Goal: Task Accomplishment & Management: Manage account settings

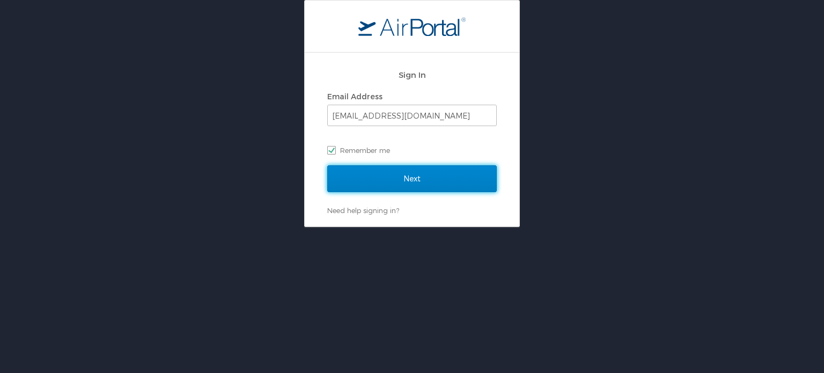
click at [386, 188] on input "Next" at bounding box center [412, 178] width 170 height 27
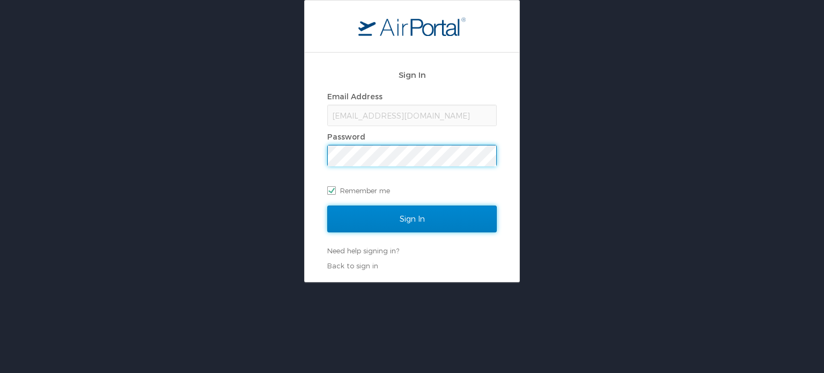
click at [421, 224] on input "Sign In" at bounding box center [412, 218] width 170 height 27
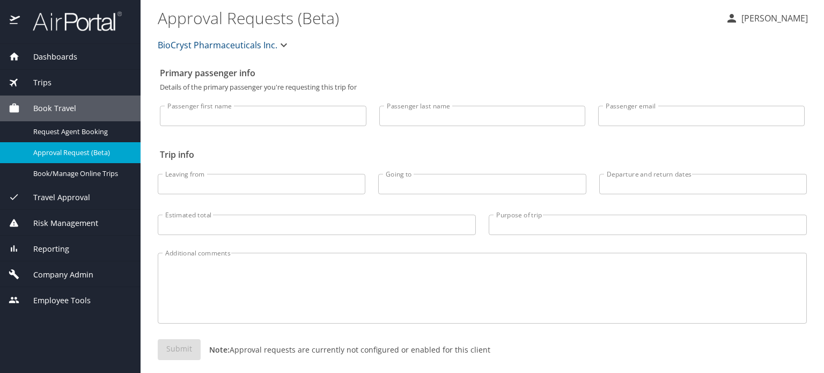
click at [77, 22] on img at bounding box center [71, 21] width 101 height 21
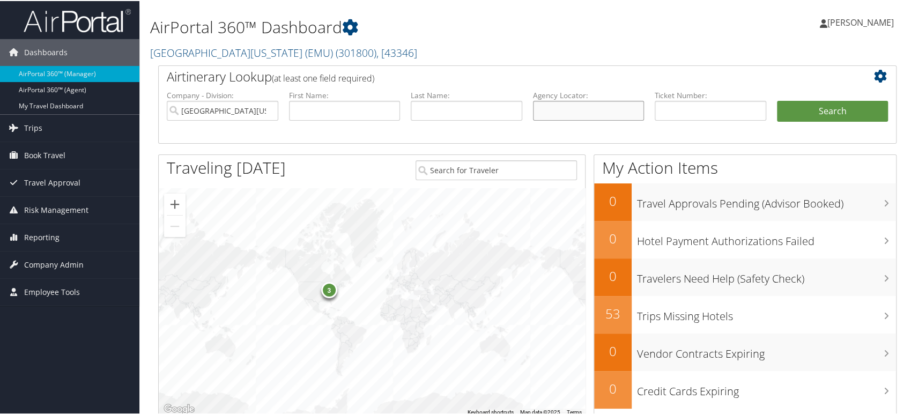
click at [543, 114] on input "text" at bounding box center [589, 110] width 112 height 20
paste input "CVLWWC"
type input "CVLWWC"
click at [268, 108] on input "Eastern Michigan University (EMU)" at bounding box center [223, 110] width 112 height 20
click at [793, 113] on button "Search" at bounding box center [833, 110] width 112 height 21
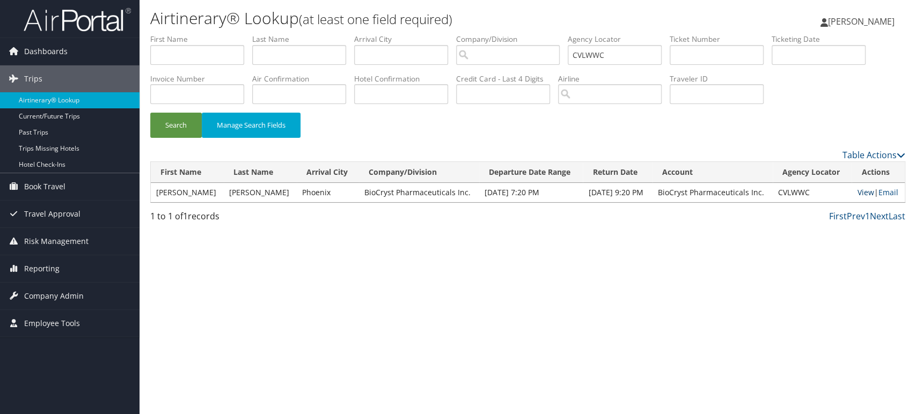
click at [867, 194] on link "View" at bounding box center [865, 192] width 17 height 10
drag, startPoint x: 630, startPoint y: 53, endPoint x: 508, endPoint y: 57, distance: 121.8
click at [508, 34] on ul "First Name Last Name Departure City Arrival City Company/Division Airport/City …" at bounding box center [527, 34] width 755 height 0
paste input "D9ZG4X"
type input "D9ZG4X"
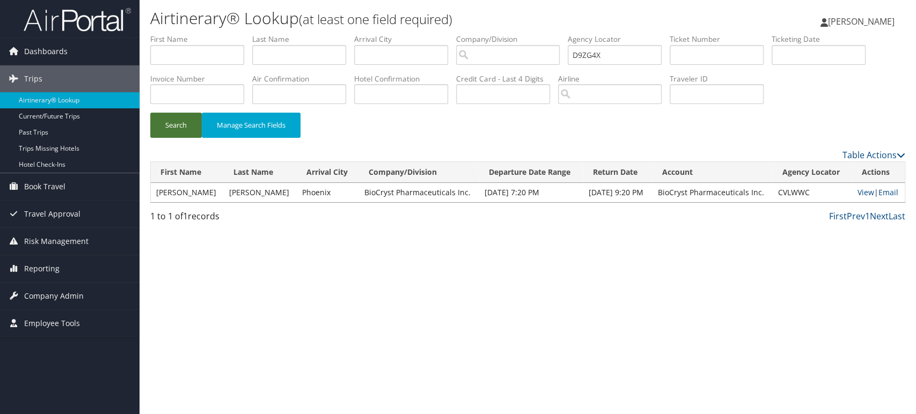
click at [179, 122] on button "Search" at bounding box center [175, 125] width 51 height 25
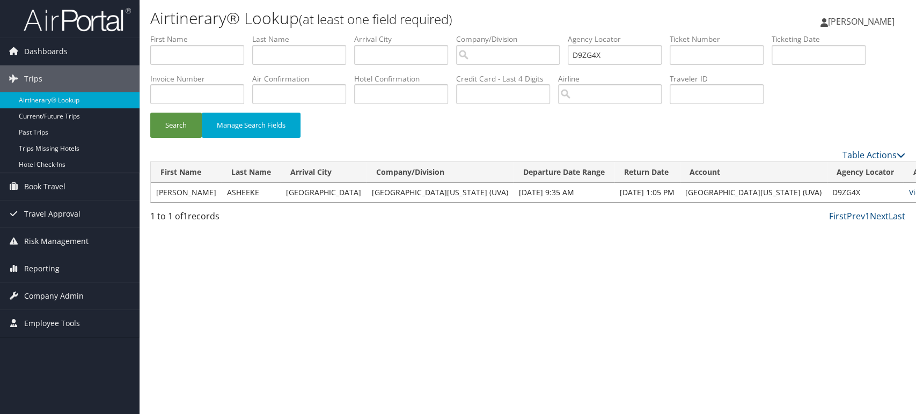
click at [909, 193] on link "View" at bounding box center [917, 192] width 17 height 10
click at [48, 25] on img at bounding box center [77, 19] width 107 height 25
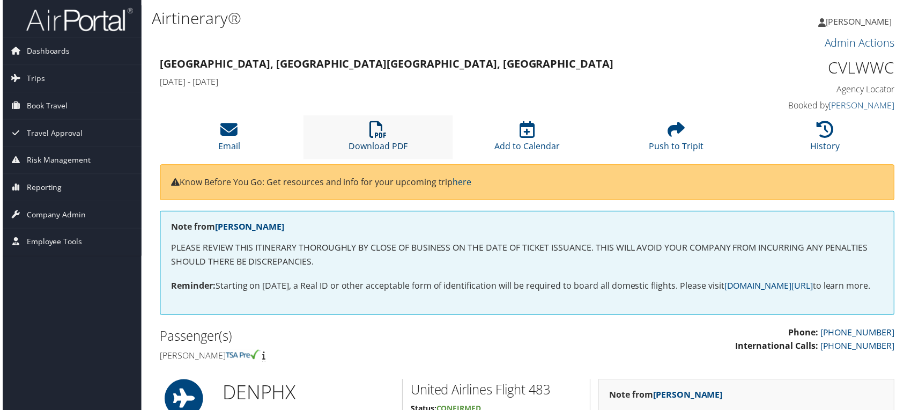
click at [373, 134] on icon at bounding box center [377, 129] width 17 height 17
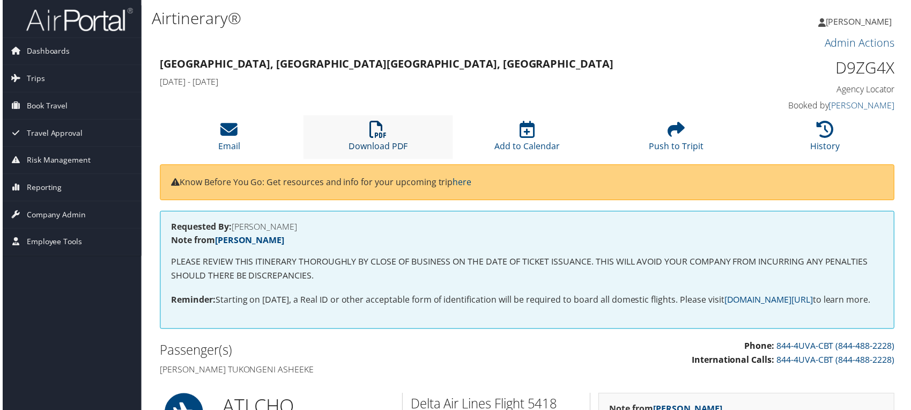
click at [381, 137] on icon at bounding box center [377, 129] width 17 height 17
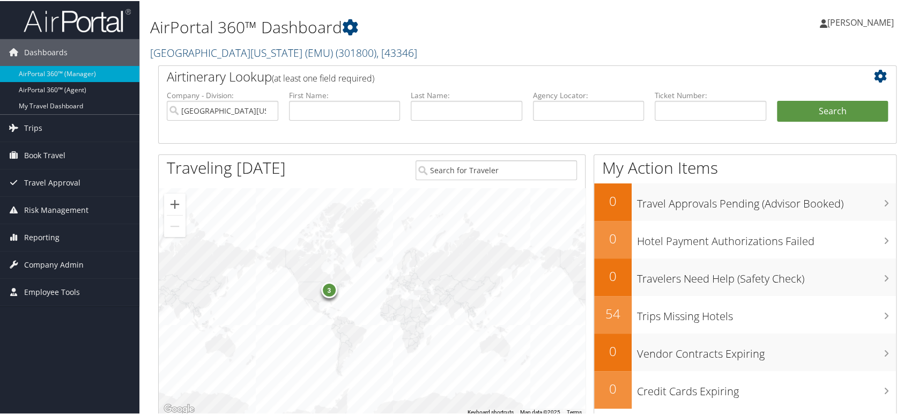
click at [336, 54] on span "( 301800 )" at bounding box center [356, 52] width 41 height 14
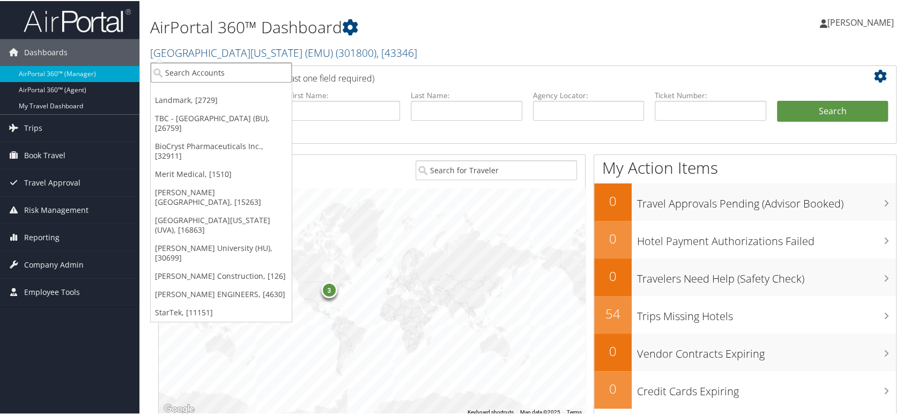
click at [240, 73] on input "search" at bounding box center [221, 72] width 141 height 20
paste input "4535"
type input "4535"
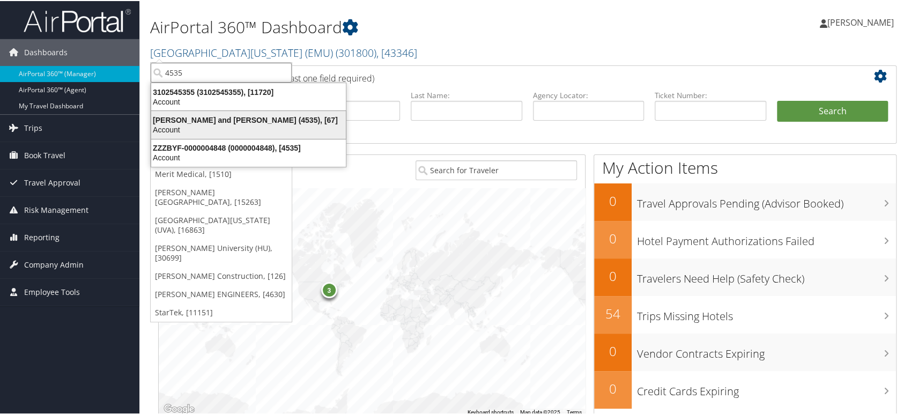
click at [203, 119] on div "Parsons Behle and Latimer (4535), [67]" at bounding box center [249, 119] width 208 height 10
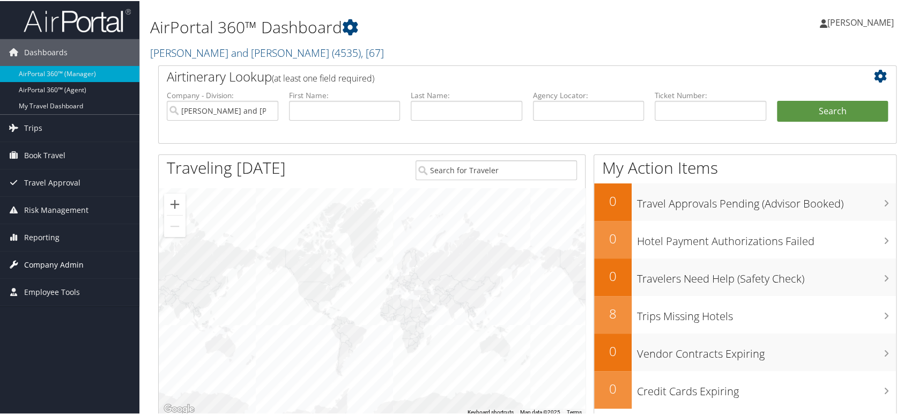
click at [73, 261] on span "Company Admin" at bounding box center [54, 264] width 60 height 27
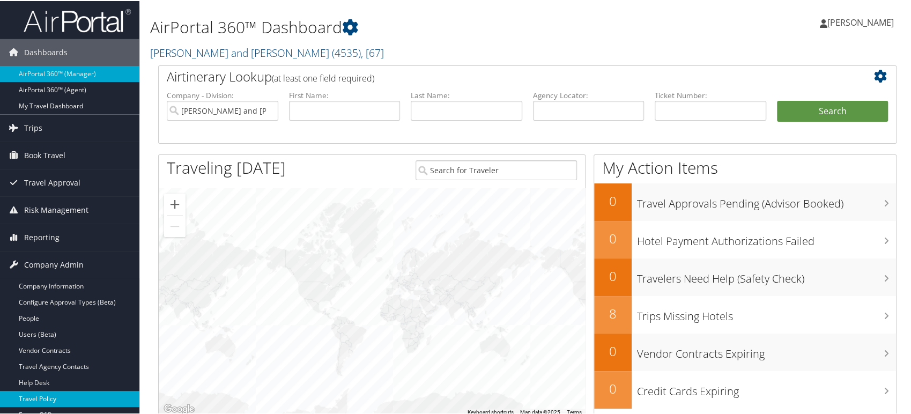
click at [63, 395] on link "Travel Policy" at bounding box center [69, 398] width 139 height 16
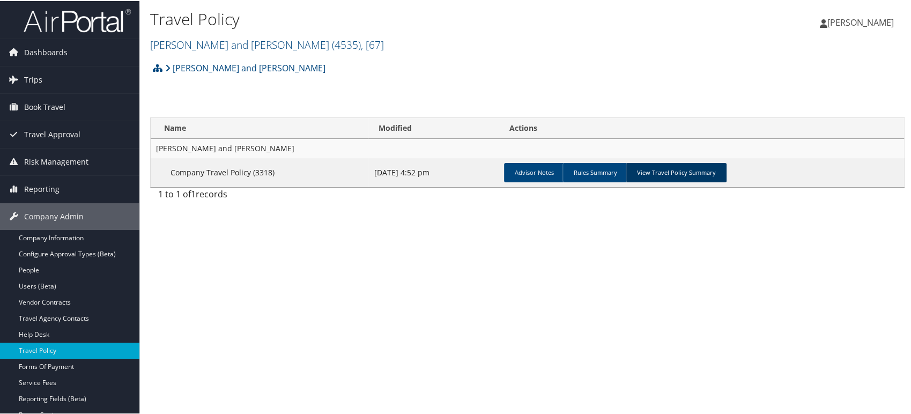
click at [671, 171] on link "View Travel Policy Summary" at bounding box center [676, 171] width 101 height 19
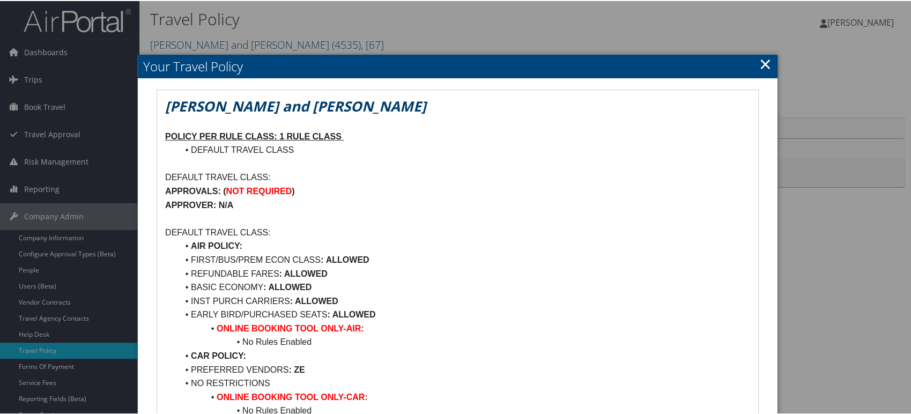
click at [760, 61] on link "×" at bounding box center [766, 62] width 12 height 21
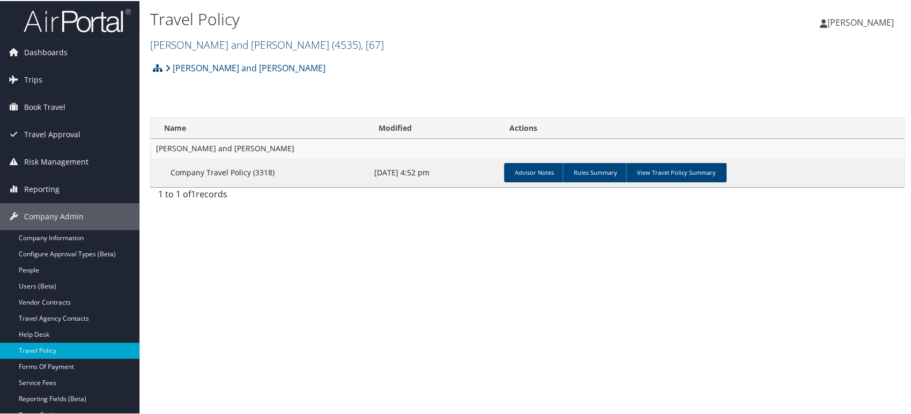
click at [83, 21] on img at bounding box center [77, 19] width 107 height 25
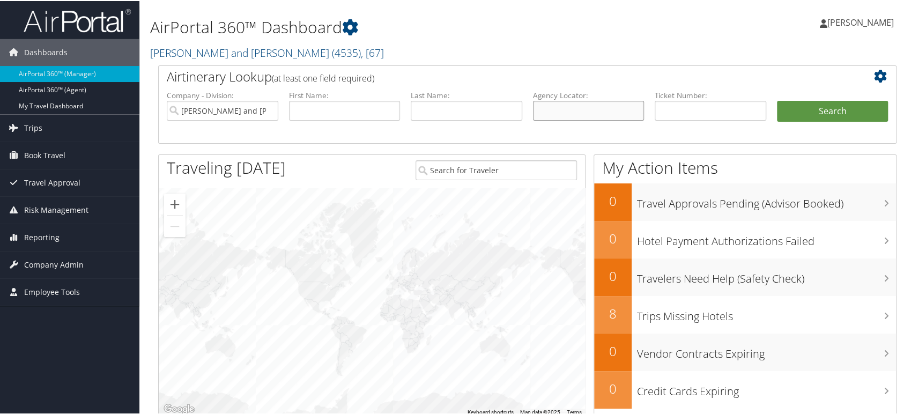
click at [563, 113] on input "text" at bounding box center [589, 110] width 112 height 20
paste input "D99RJX"
type input "D99RJX"
click at [267, 108] on input "Parsons Behle and Latimer" at bounding box center [223, 110] width 112 height 20
click at [789, 109] on button "Search" at bounding box center [833, 110] width 112 height 21
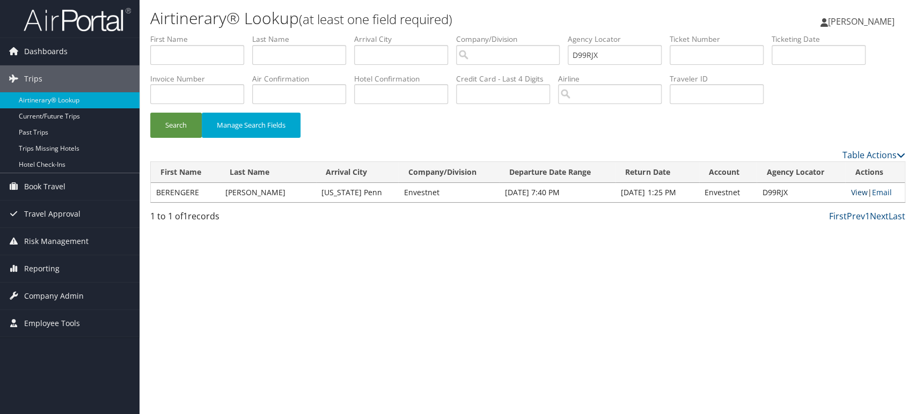
click at [858, 194] on link "View" at bounding box center [858, 192] width 17 height 10
drag, startPoint x: 617, startPoint y: 50, endPoint x: 490, endPoint y: 55, distance: 126.7
click at [490, 34] on ul "First Name Last Name Departure City Arrival City Company/Division Airport/City …" at bounding box center [527, 34] width 755 height 0
click at [174, 120] on button "Search" at bounding box center [175, 125] width 51 height 25
click at [852, 192] on link "View" at bounding box center [858, 192] width 17 height 10
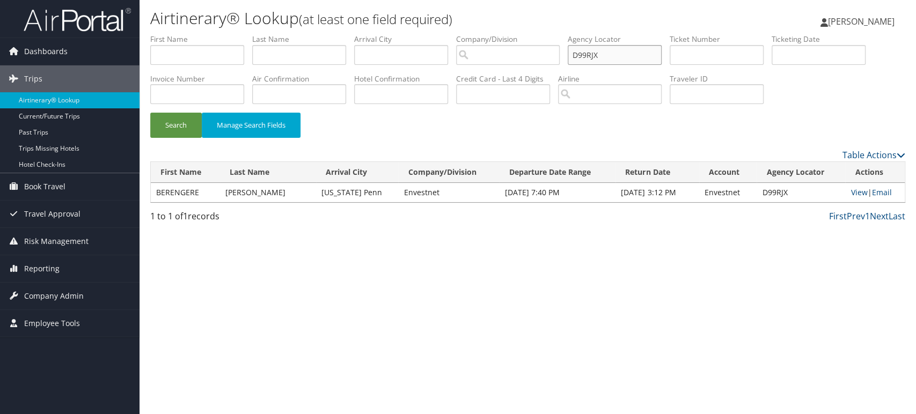
drag, startPoint x: 609, startPoint y: 54, endPoint x: 396, endPoint y: 71, distance: 213.1
click at [396, 34] on ul "First Name Last Name Departure City Arrival City Company/Division Airport/City …" at bounding box center [527, 34] width 755 height 0
paste input "4WMQW"
type input "D4WMQW"
click at [180, 126] on button "Search" at bounding box center [175, 125] width 51 height 25
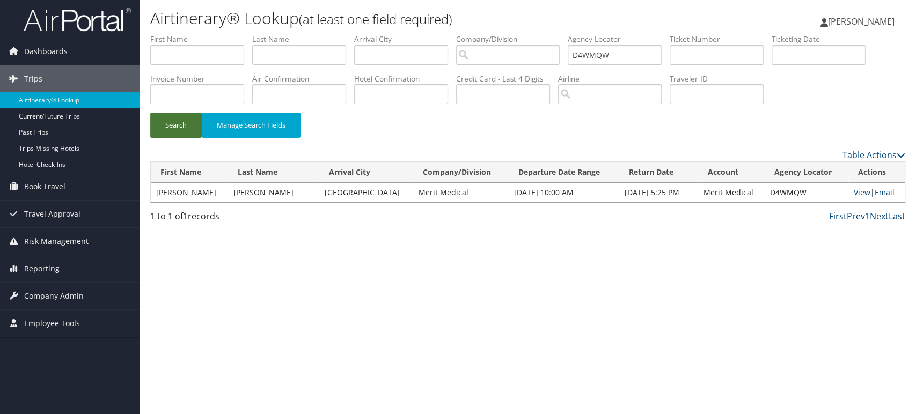
click at [181, 128] on button "Search" at bounding box center [175, 125] width 51 height 25
click at [853, 192] on link "View" at bounding box center [861, 192] width 17 height 10
click at [694, 56] on input "text" at bounding box center [716, 55] width 94 height 20
paste input "0068999896712"
type input "0068999896712"
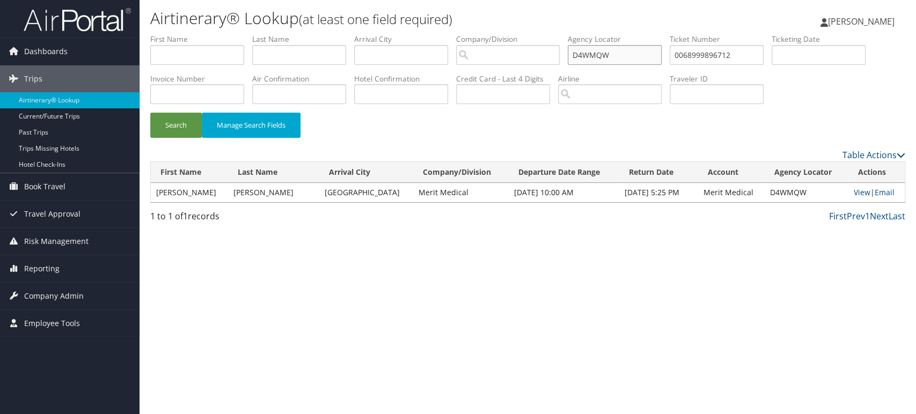
drag, startPoint x: 621, startPoint y: 55, endPoint x: 505, endPoint y: 42, distance: 116.6
click at [494, 34] on ul "First Name Last Name Departure City Arrival City Company/Division Airport/City …" at bounding box center [527, 34] width 755 height 0
click at [155, 133] on button "Search" at bounding box center [175, 125] width 51 height 25
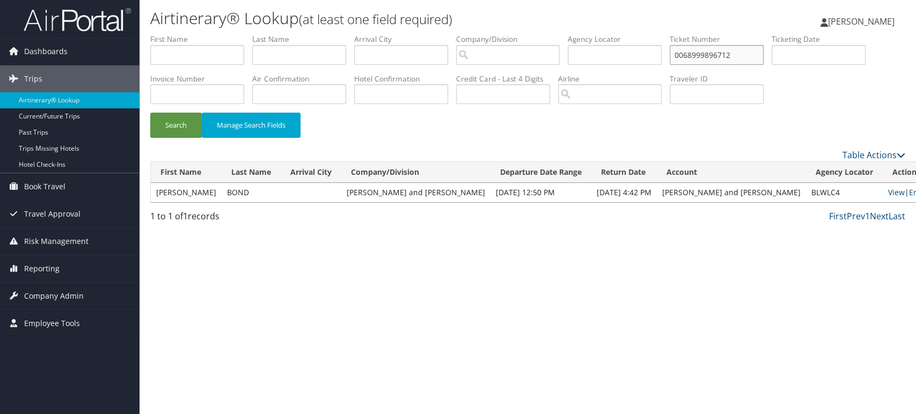
drag, startPoint x: 742, startPoint y: 54, endPoint x: 636, endPoint y: 59, distance: 106.3
click at [640, 34] on ul "First Name Last Name Departure City Arrival City Company/Division Airport/City …" at bounding box center [527, 34] width 755 height 0
paste input "94282"
type input "0068999942822"
click at [180, 127] on button "Search" at bounding box center [175, 125] width 51 height 25
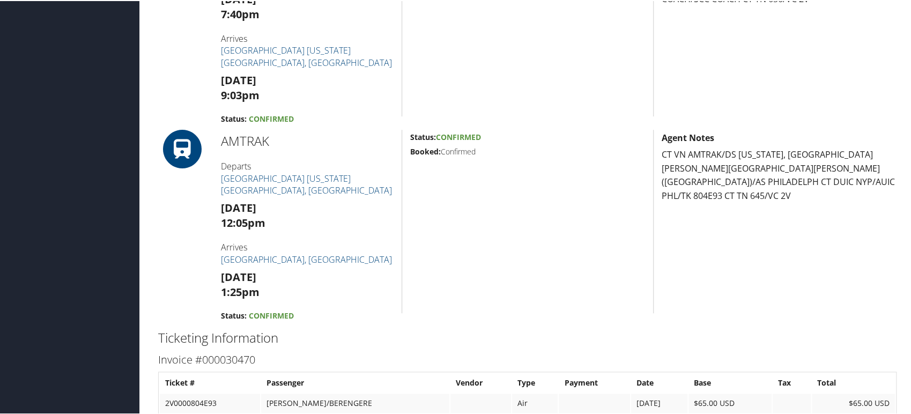
scroll to position [603, 0]
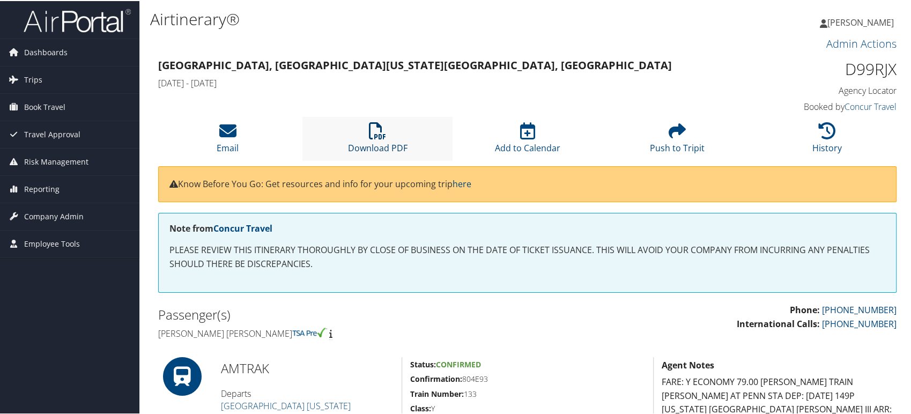
click at [376, 123] on icon at bounding box center [377, 129] width 17 height 17
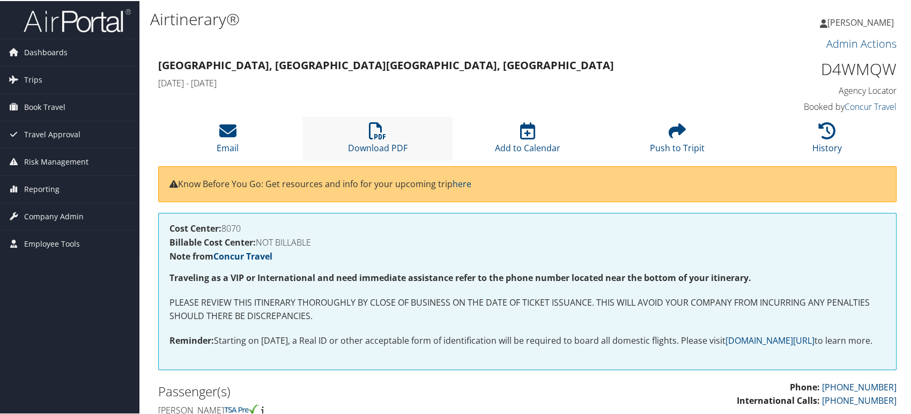
click at [364, 131] on li "Download PDF" at bounding box center [378, 137] width 150 height 43
